Goal: Task Accomplishment & Management: Manage account settings

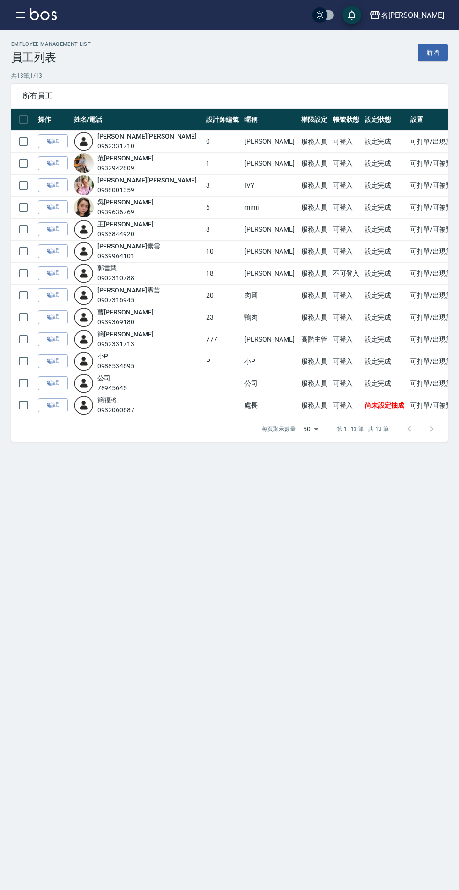
click at [381, 20] on icon "button" at bounding box center [374, 14] width 11 height 11
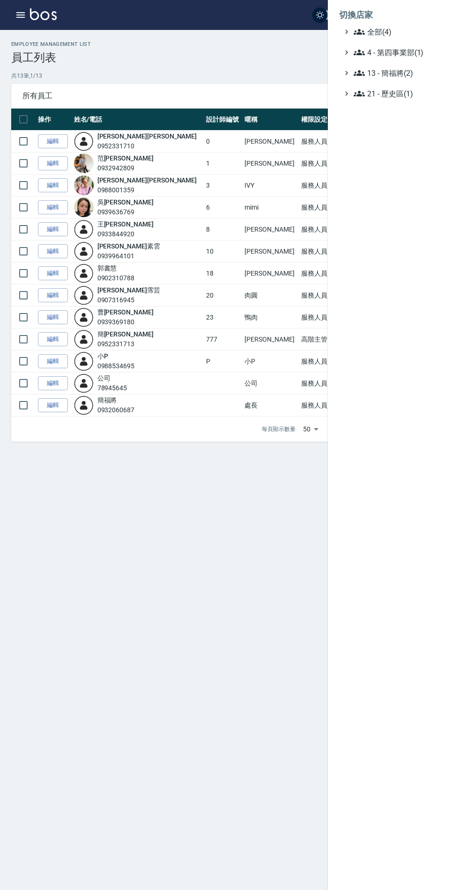
click at [375, 30] on span "全部(4)" at bounding box center [398, 31] width 90 height 11
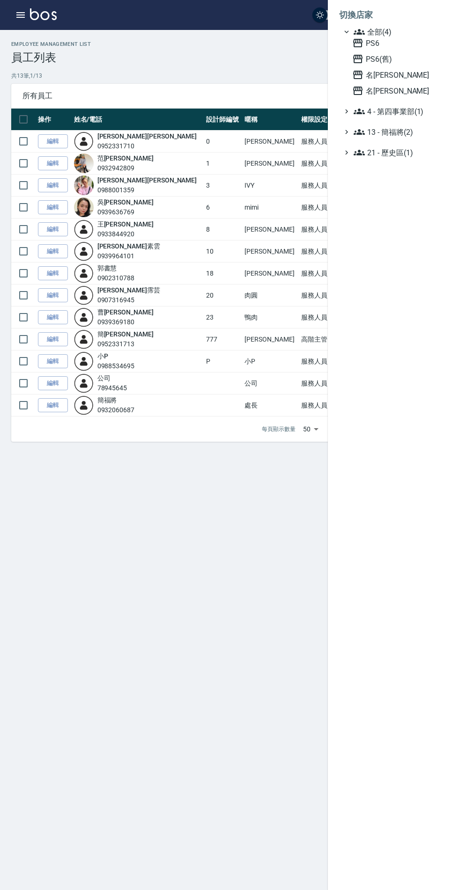
click at [386, 75] on span "名[PERSON_NAME]" at bounding box center [398, 74] width 92 height 11
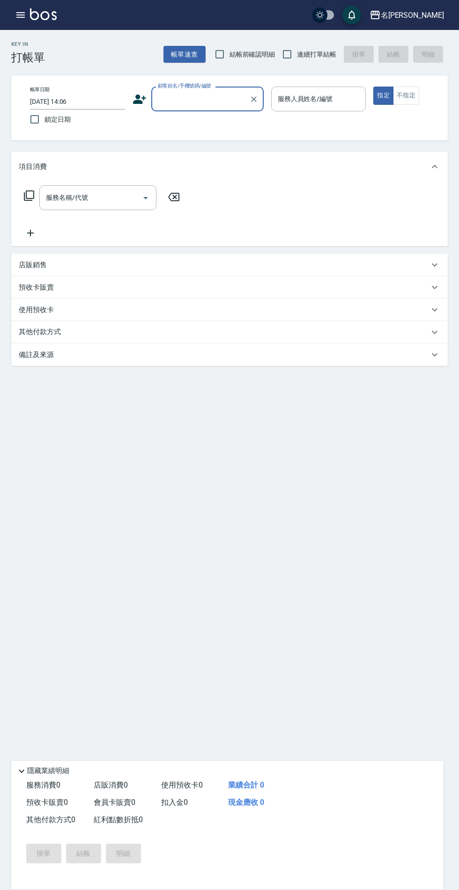
click at [16, 16] on icon "button" at bounding box center [20, 14] width 11 height 11
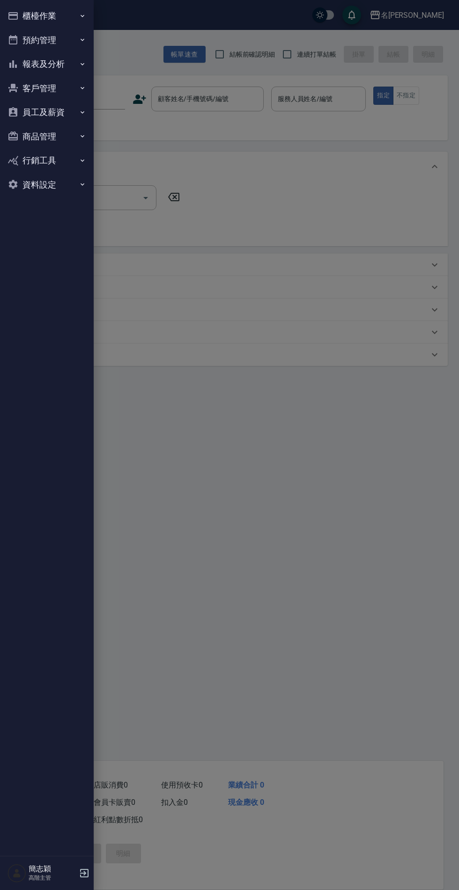
click at [55, 189] on button "資料設定" at bounding box center [47, 185] width 86 height 24
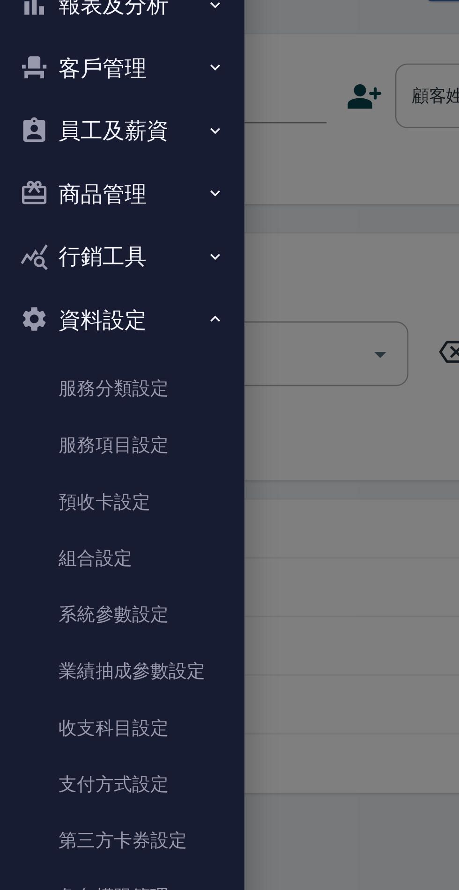
click at [58, 233] on link "服務項目設定" at bounding box center [47, 233] width 86 height 22
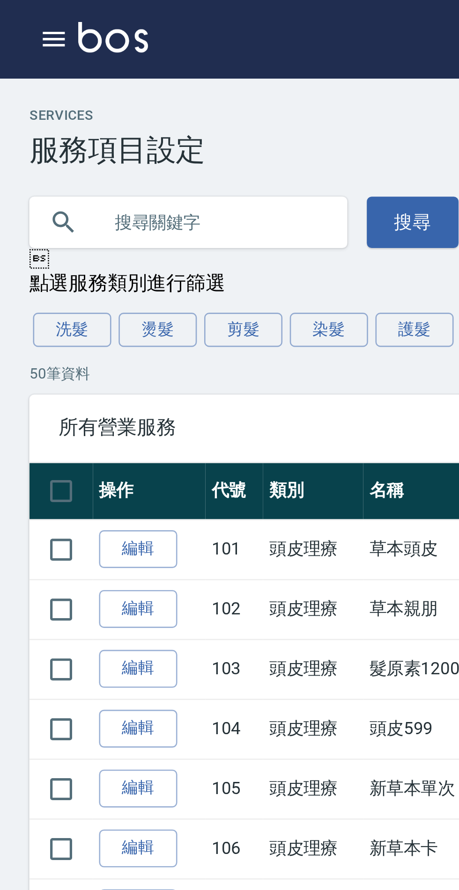
click at [152, 130] on button "護髮" at bounding box center [159, 126] width 30 height 13
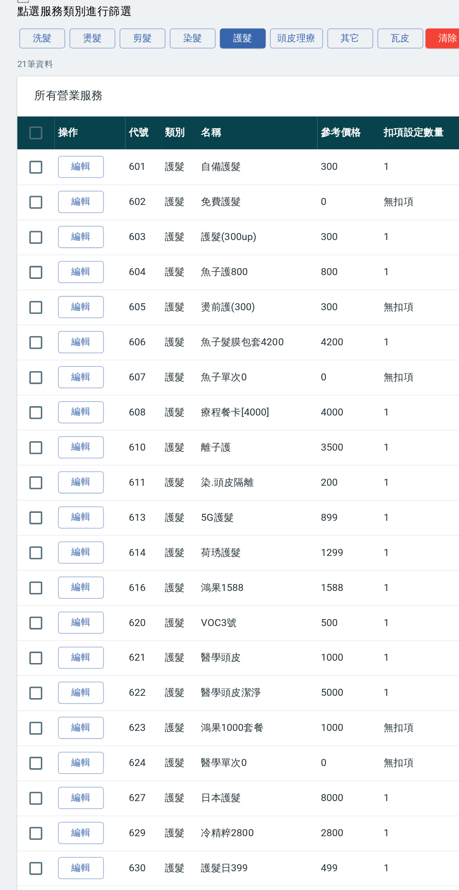
click at [52, 460] on link "編輯" at bounding box center [53, 462] width 30 height 15
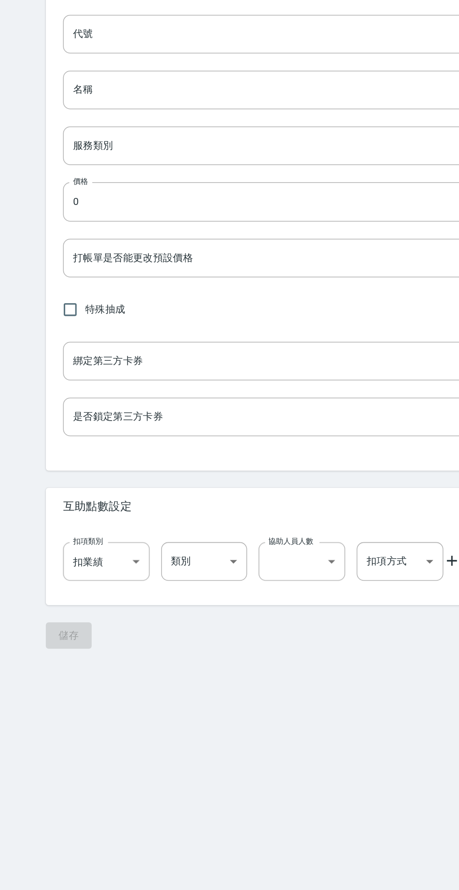
type input "614"
type input "荷琇護髮"
type input "07af6fdb-86c4-4b12-bc5a-029222f828fb"
type input "1299"
type input "FALSE"
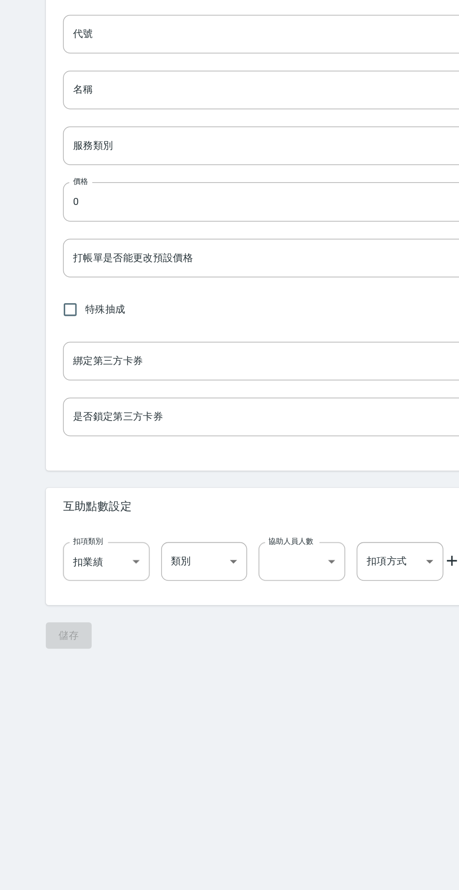
type input "none"
type input "UNSET"
type input "none"
type input "洗"
type input "1"
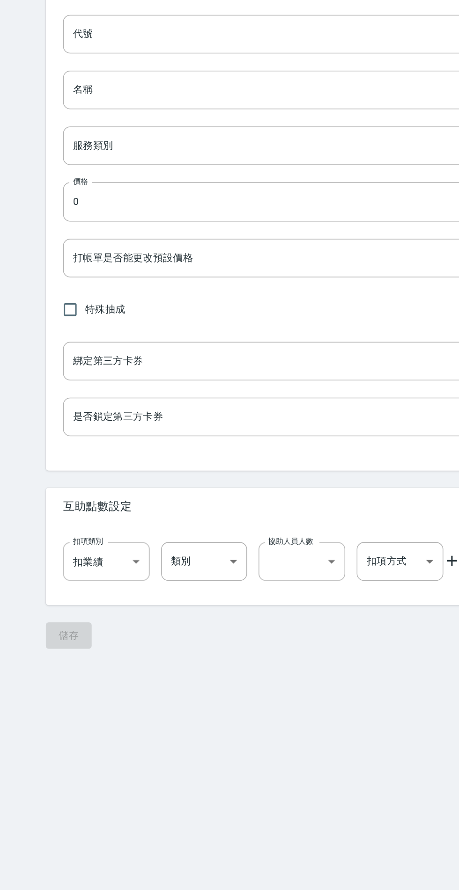
type input "點數"
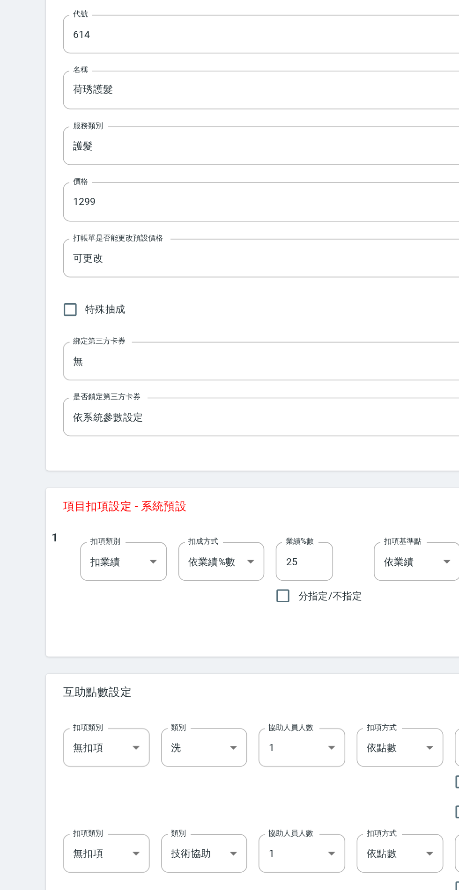
click at [199, 470] on input "25" at bounding box center [198, 468] width 37 height 25
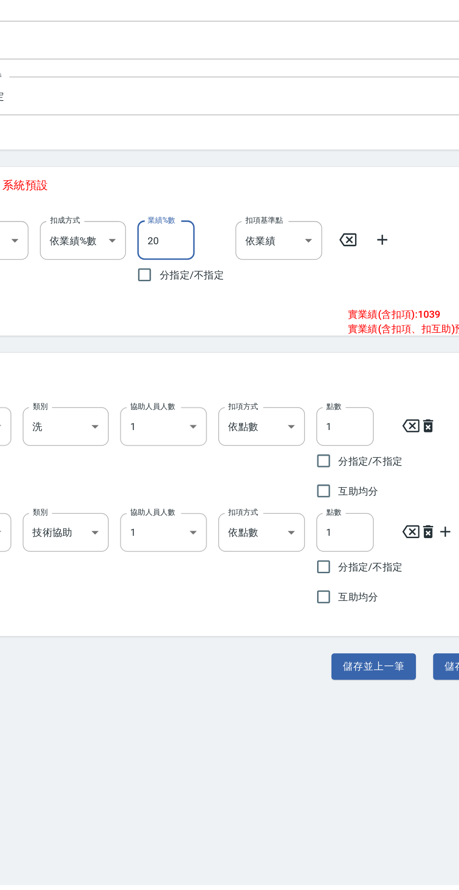
type input "20"
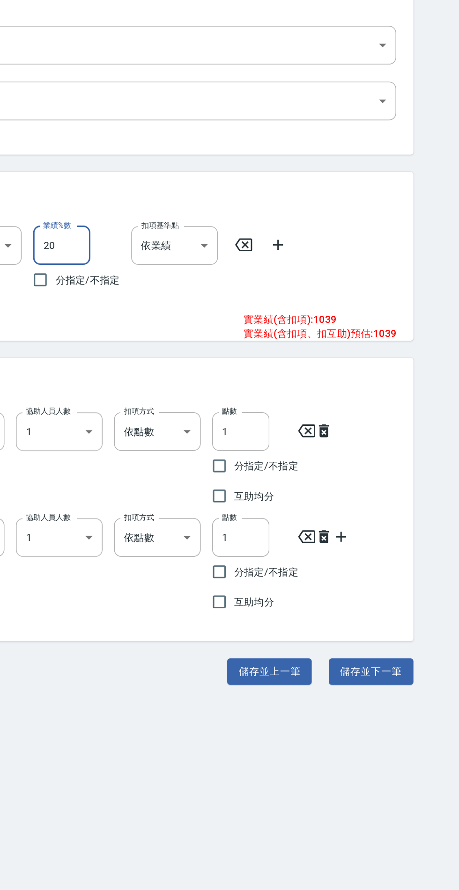
click at [395, 747] on button "儲存並下一筆" at bounding box center [400, 747] width 55 height 17
type input "616"
type input "鴻果1588"
type input "1588"
type input "扣固定金額"
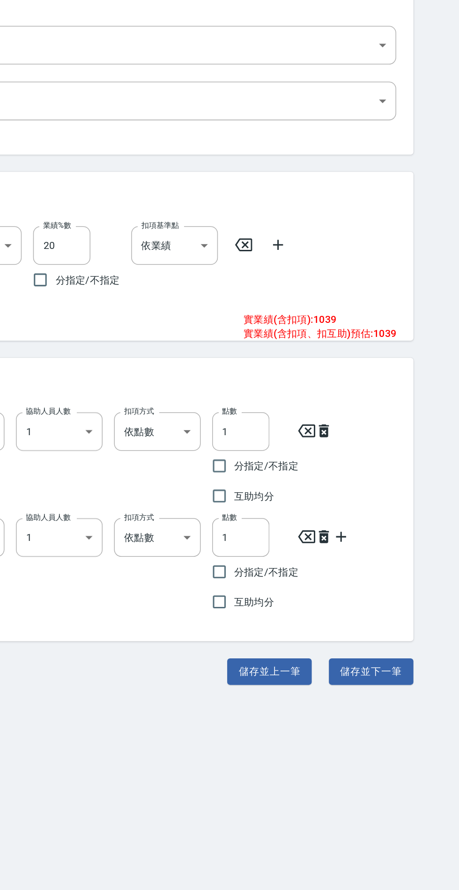
type input "700"
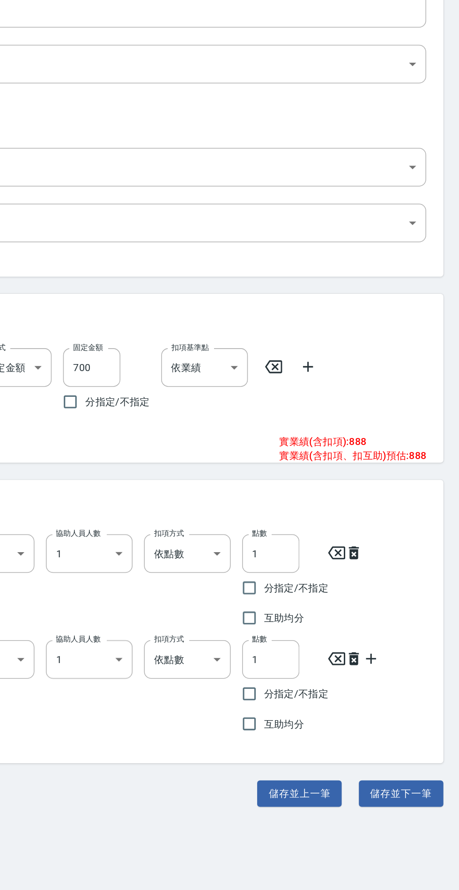
click at [341, 746] on button "儲存並上一筆" at bounding box center [334, 747] width 55 height 17
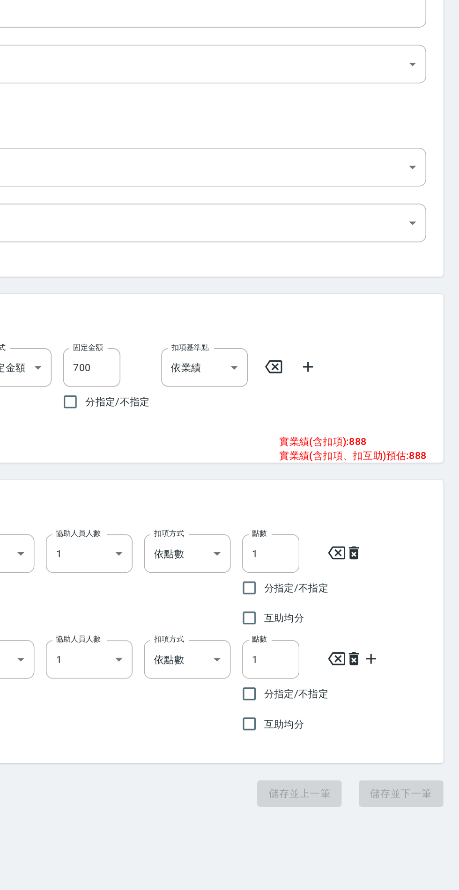
type input "614"
type input "荷琇護髮"
type input "1299"
type input "扣趴數"
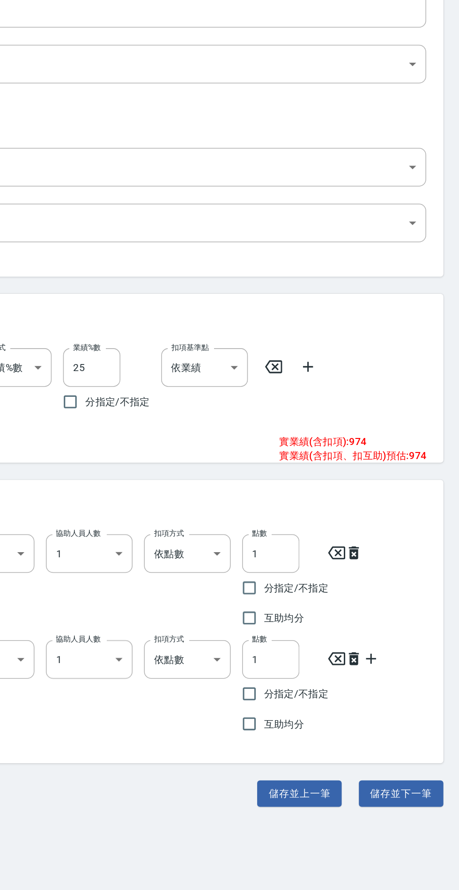
type input "20"
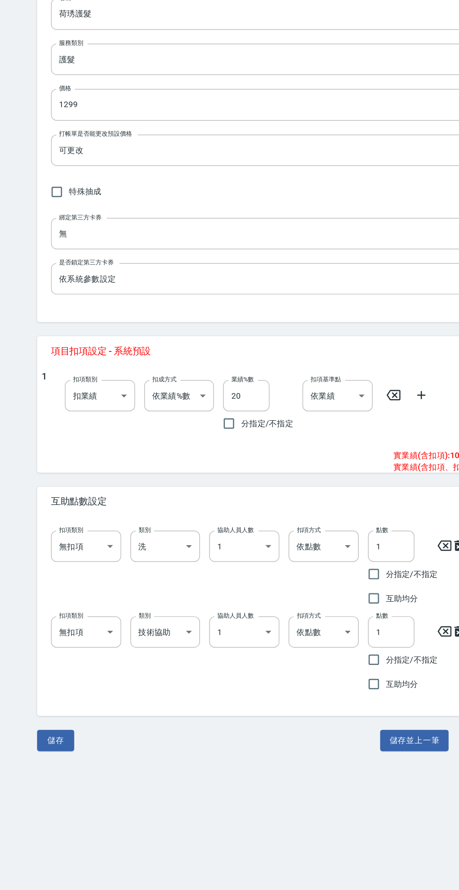
type input "616"
type input "鴻果1588"
type input "1588"
type input "扣固定金額"
type input "700"
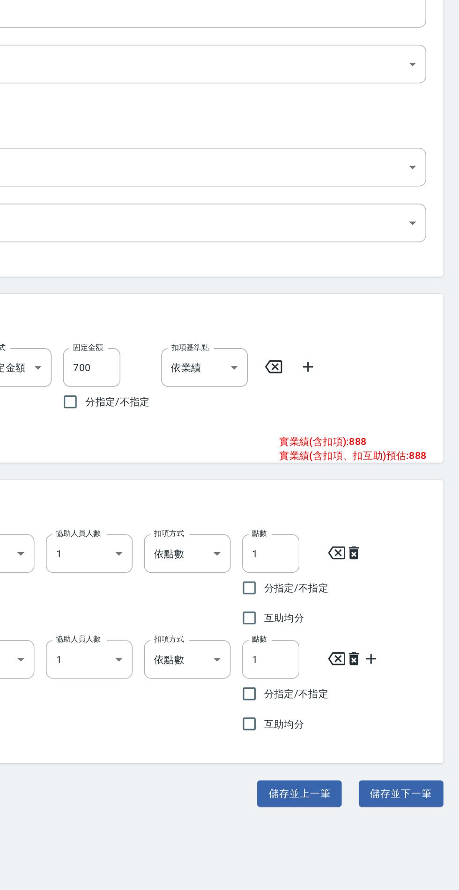
type input "614"
type input "荷琇護髮"
type input "1299"
type input "扣趴數"
type input "20"
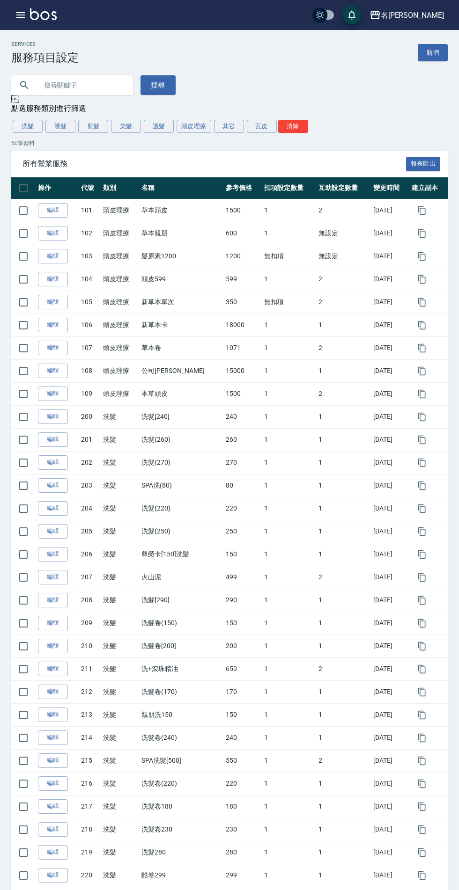
click at [432, 10] on div "名[PERSON_NAME]" at bounding box center [412, 15] width 63 height 12
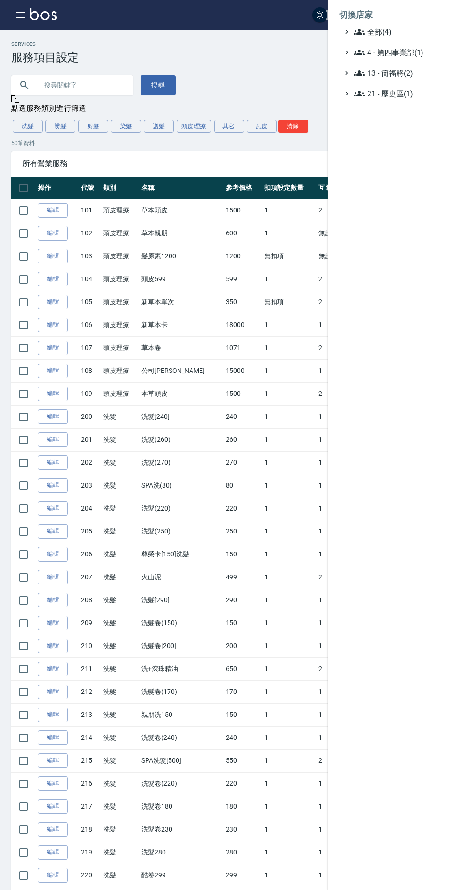
click at [7, 10] on div at bounding box center [229, 445] width 459 height 890
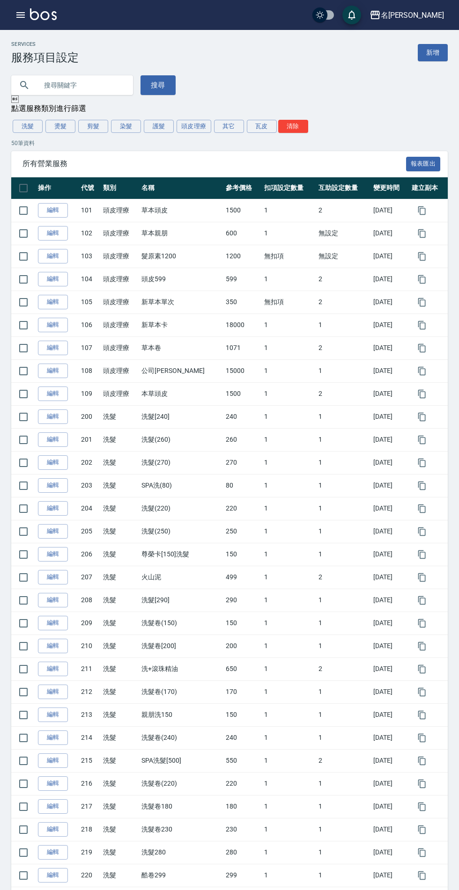
click at [25, 11] on icon "button" at bounding box center [20, 14] width 11 height 11
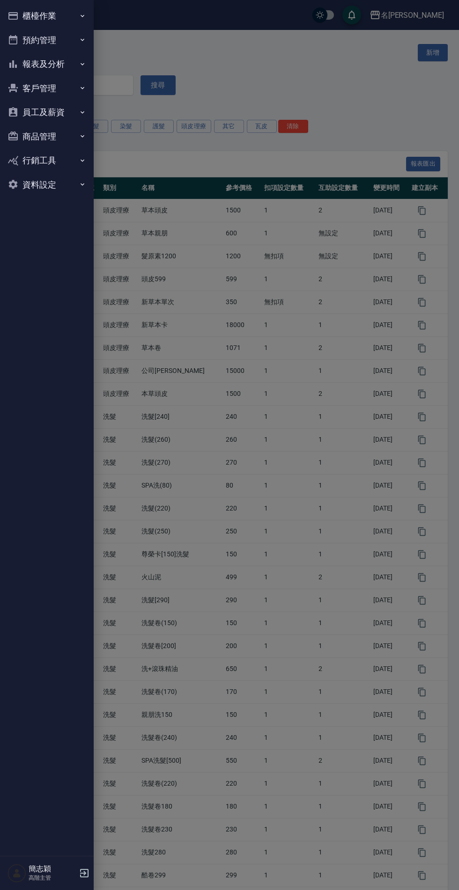
click at [70, 55] on button "報表及分析" at bounding box center [47, 64] width 86 height 24
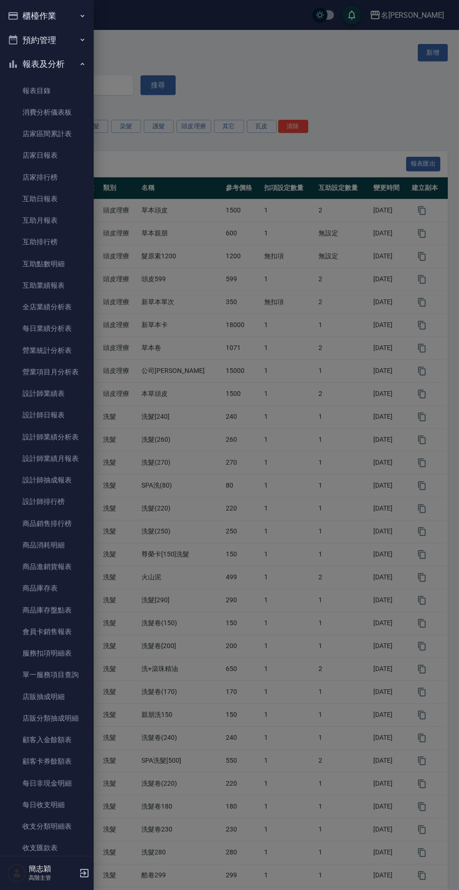
scroll to position [221, 0]
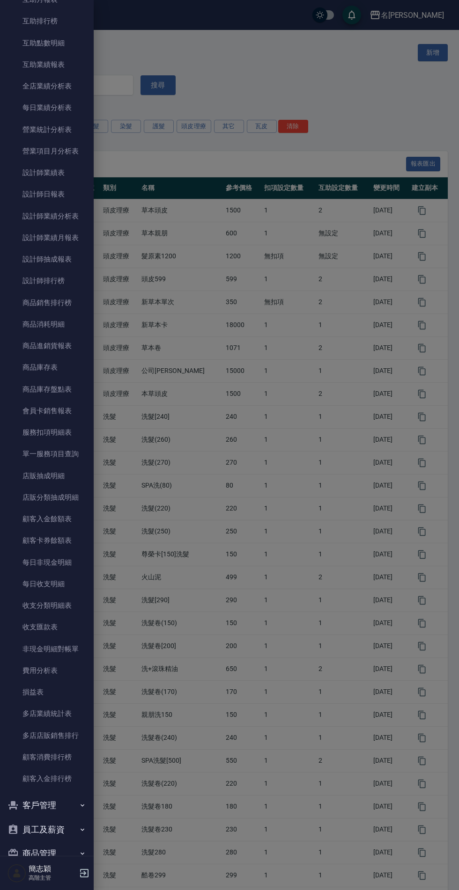
click at [66, 708] on link "多店業績統計表" at bounding box center [47, 714] width 86 height 22
